Goal: Information Seeking & Learning: Find specific fact

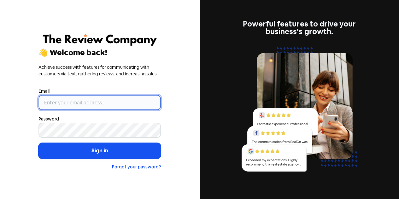
click at [126, 99] on input "email" at bounding box center [99, 102] width 122 height 15
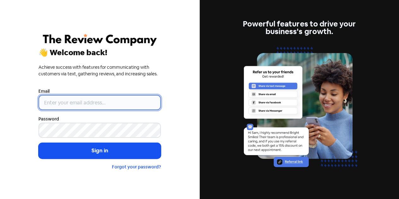
type input "[EMAIL_ADDRESS][DOMAIN_NAME]"
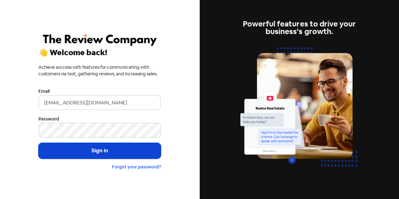
click at [92, 147] on button "Sign in" at bounding box center [99, 151] width 122 height 16
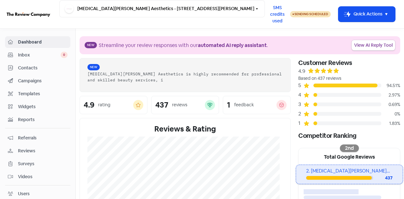
scroll to position [166, 0]
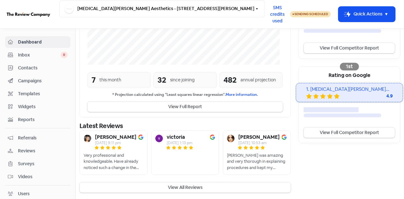
click at [167, 186] on button "View All Reviews" at bounding box center [184, 187] width 211 height 10
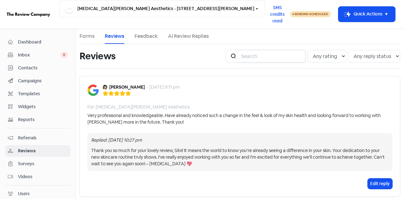
click at [263, 58] on input "search" at bounding box center [271, 56] width 68 height 13
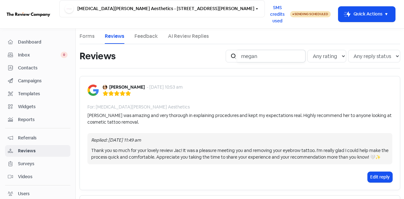
type input "megan"
